Goal: Information Seeking & Learning: Learn about a topic

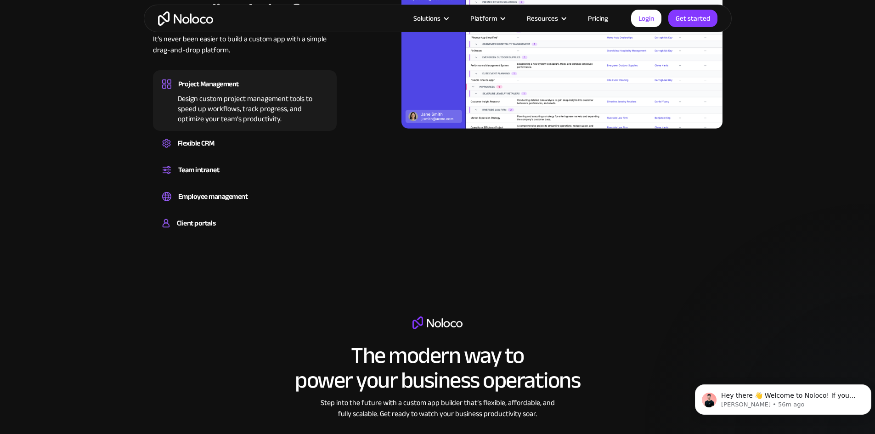
scroll to position [966, 0]
click at [175, 230] on div "Client portals" at bounding box center [244, 223] width 165 height 14
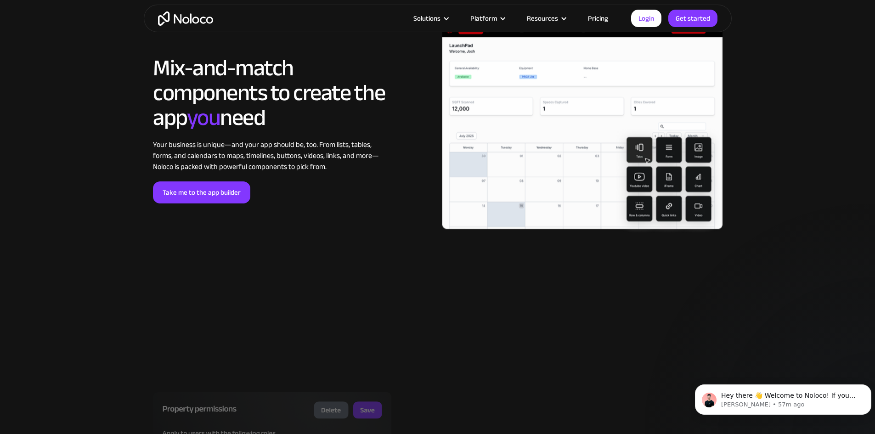
scroll to position [1952, 0]
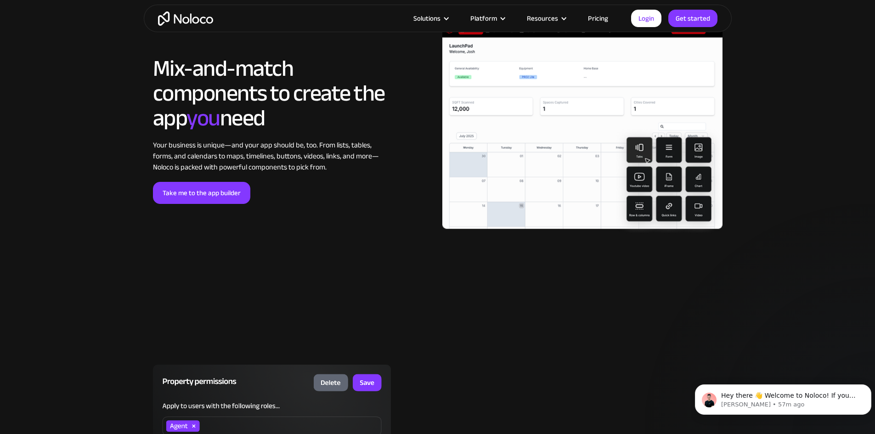
click at [594, 16] on link "Pricing" at bounding box center [598, 18] width 43 height 12
